Goal: Check status: Check status

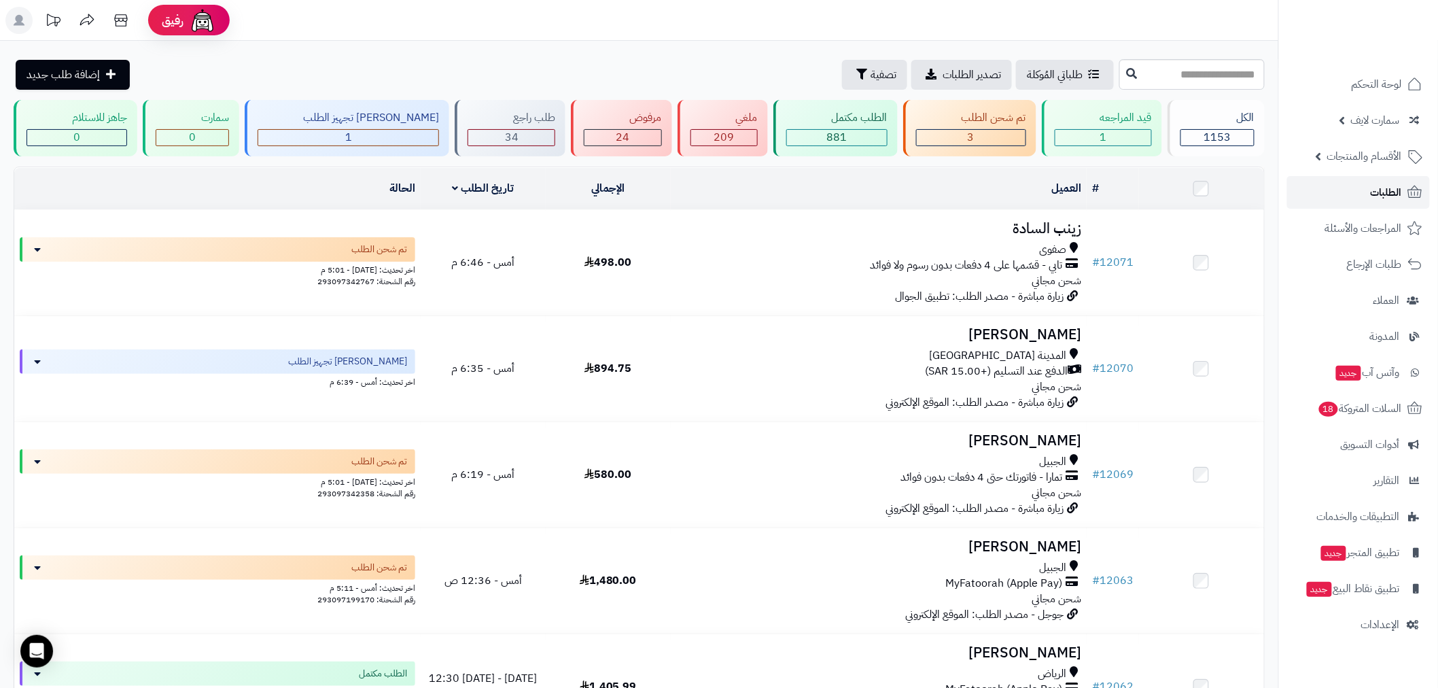
click at [1395, 184] on span "الطلبات" at bounding box center [1386, 192] width 31 height 19
click at [1359, 204] on link "الطلبات" at bounding box center [1358, 192] width 143 height 33
click at [1378, 202] on link "الطلبات" at bounding box center [1358, 192] width 143 height 33
click at [1385, 190] on span "الطلبات" at bounding box center [1386, 192] width 31 height 19
click at [1399, 181] on link "الطلبات" at bounding box center [1358, 192] width 143 height 33
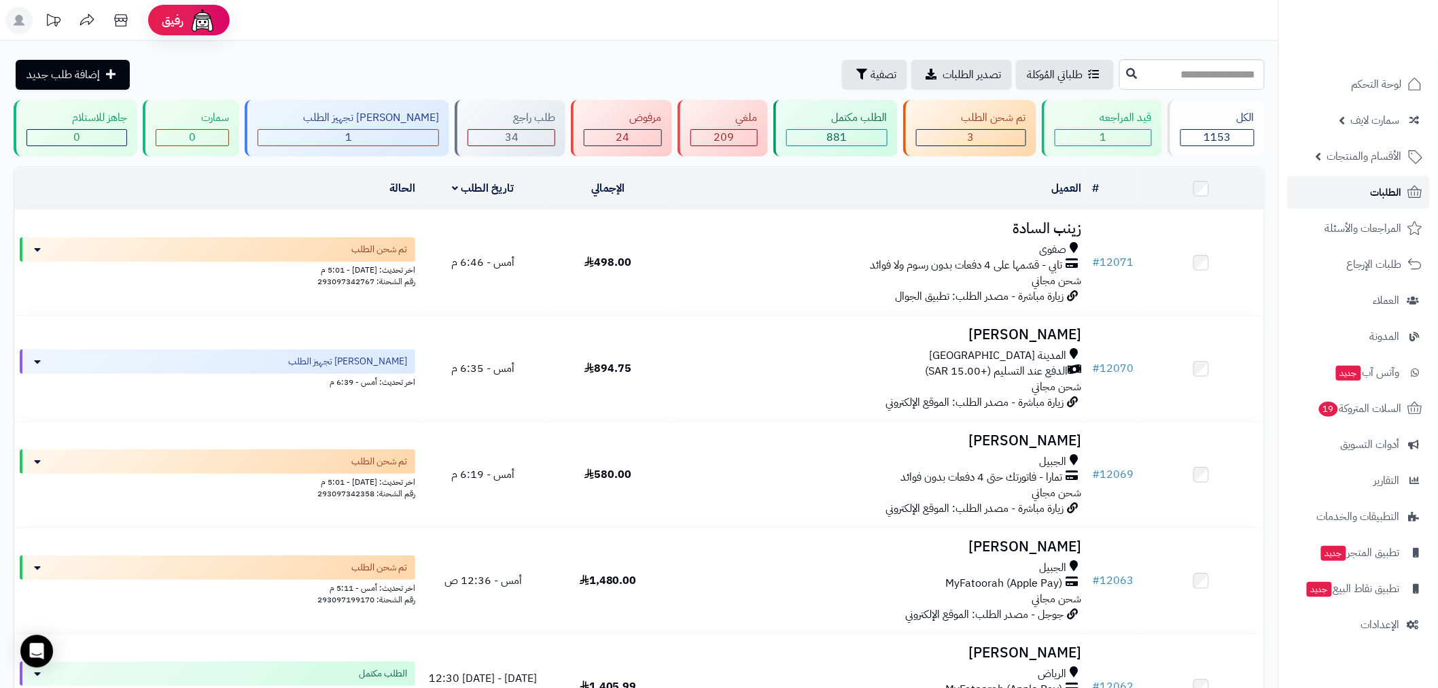
click at [1376, 188] on span "الطلبات" at bounding box center [1386, 192] width 31 height 19
click at [1386, 192] on span "الطلبات" at bounding box center [1386, 192] width 31 height 19
